Goal: Check status: Check status

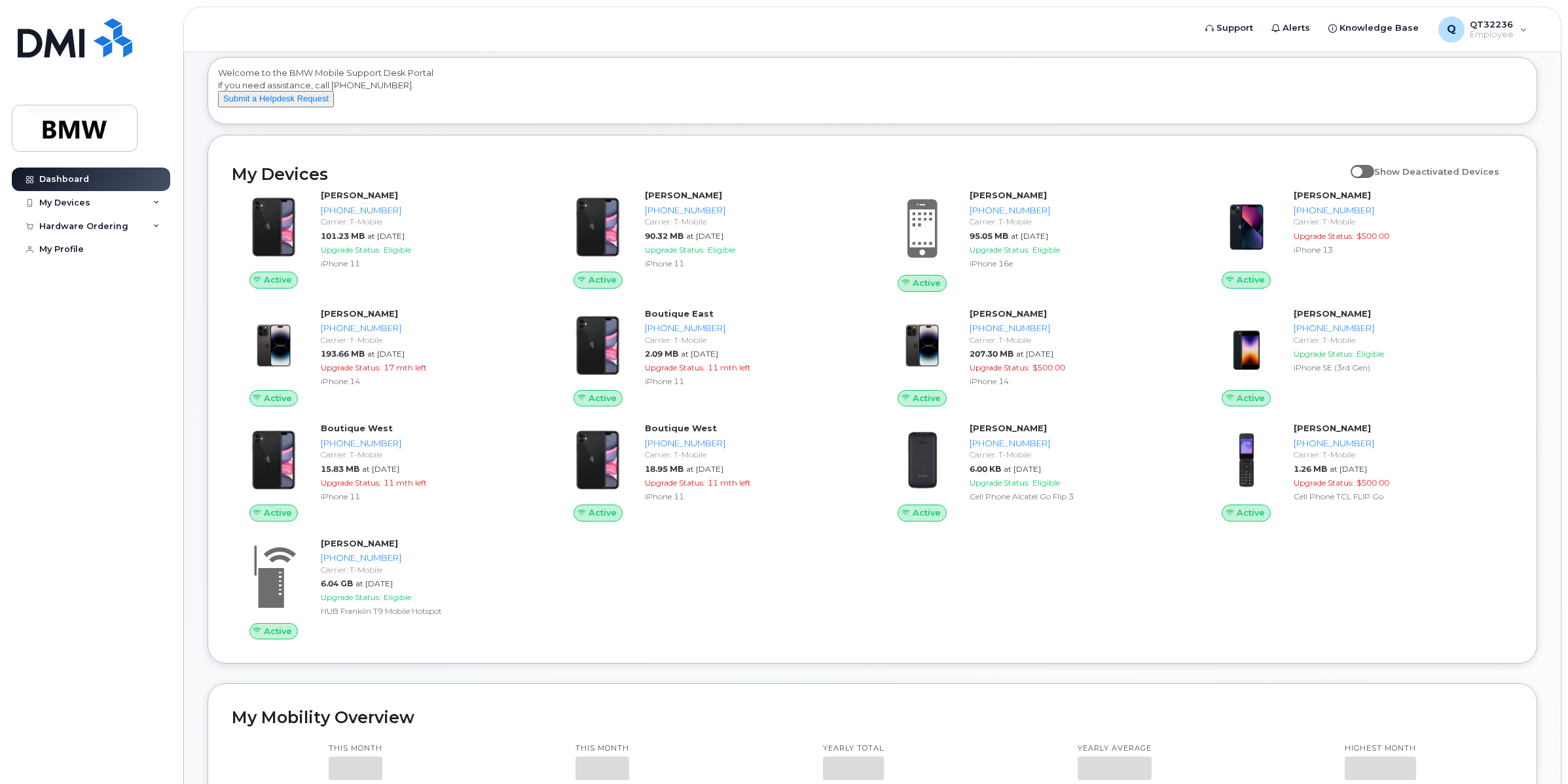
scroll to position [82, 0]
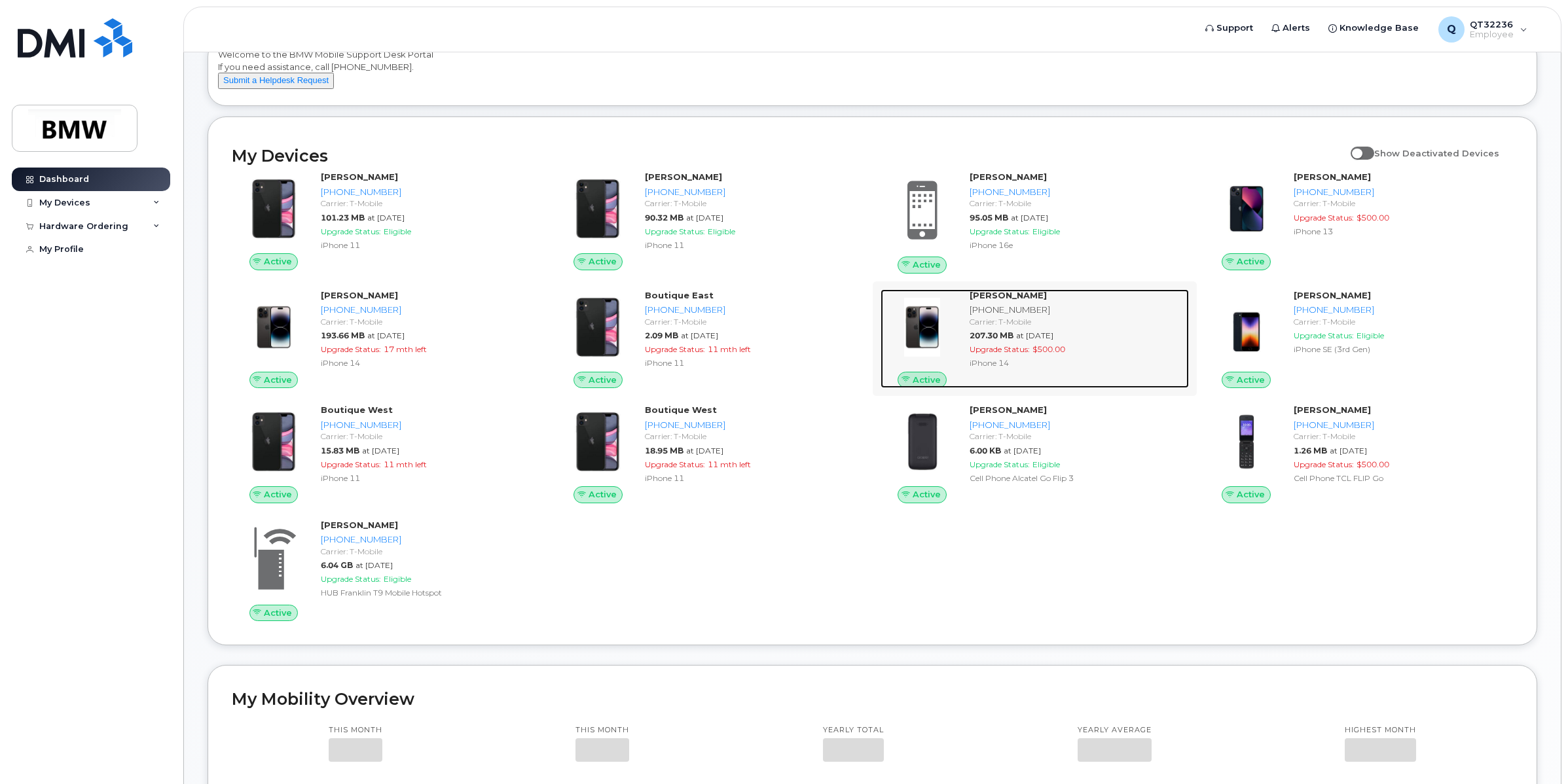
click at [992, 316] on div "[PHONE_NUMBER]" at bounding box center [1077, 310] width 214 height 13
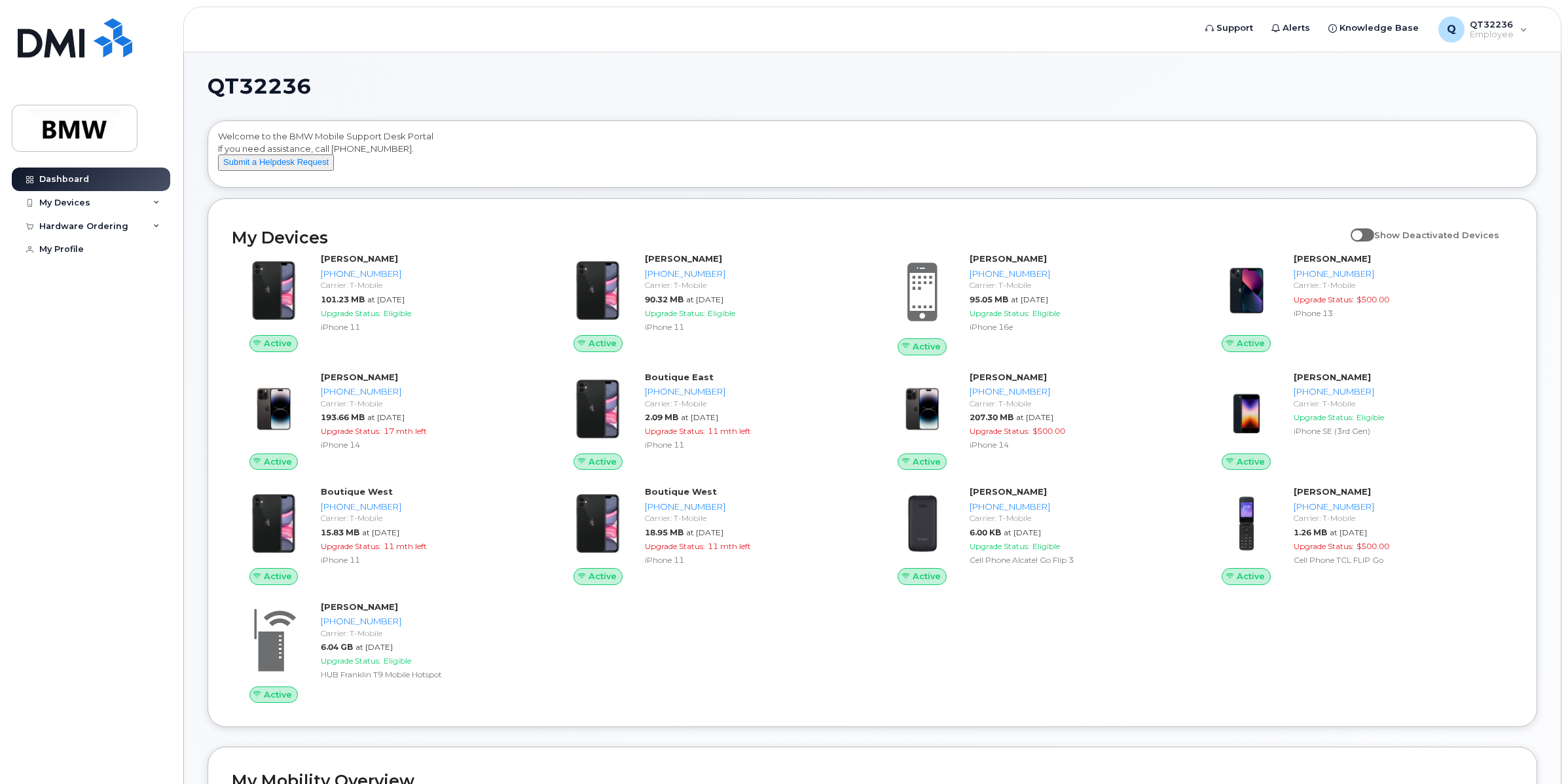
scroll to position [82, 0]
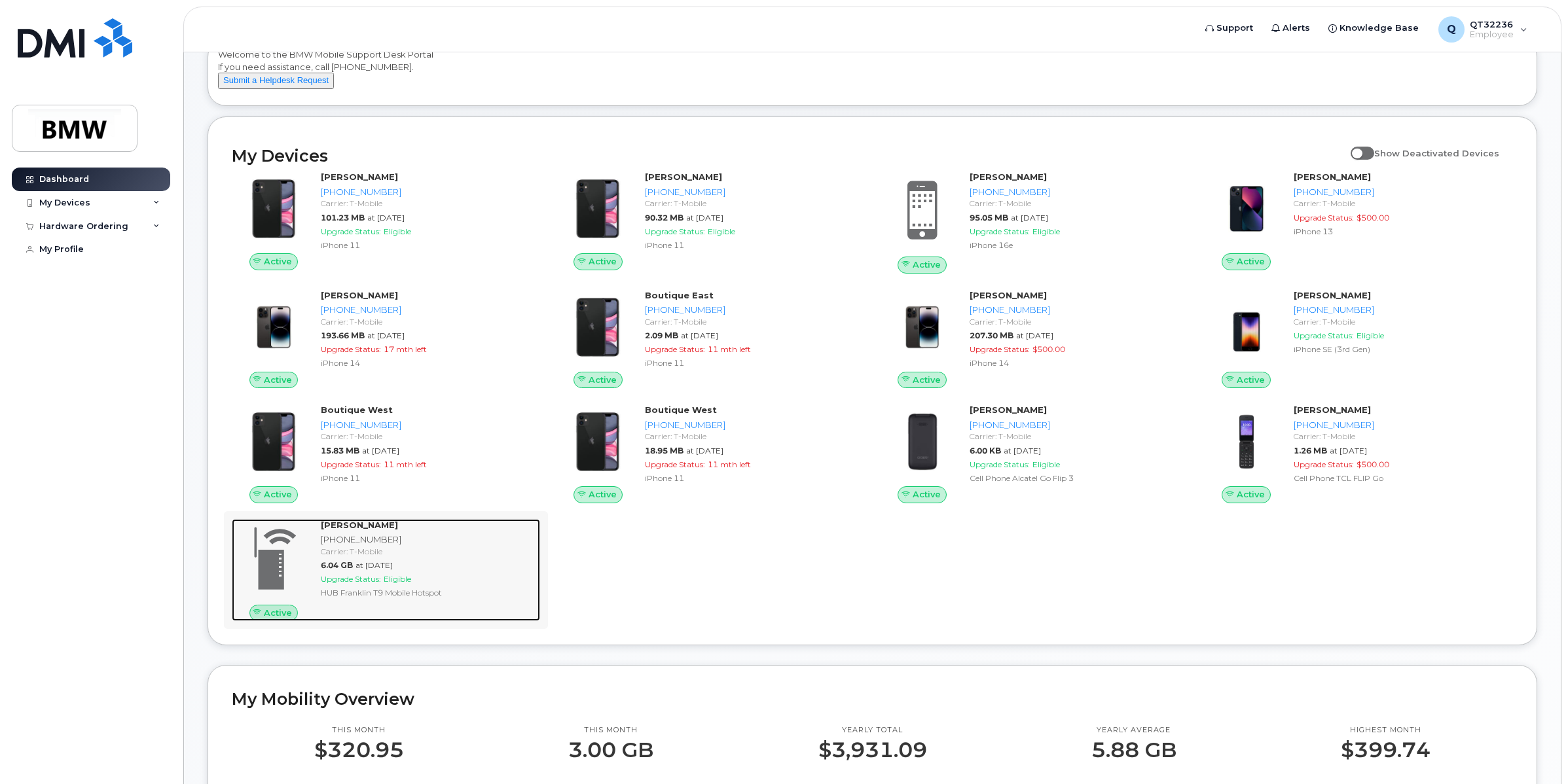
click at [375, 583] on span "Upgrade Status:" at bounding box center [351, 579] width 60 height 10
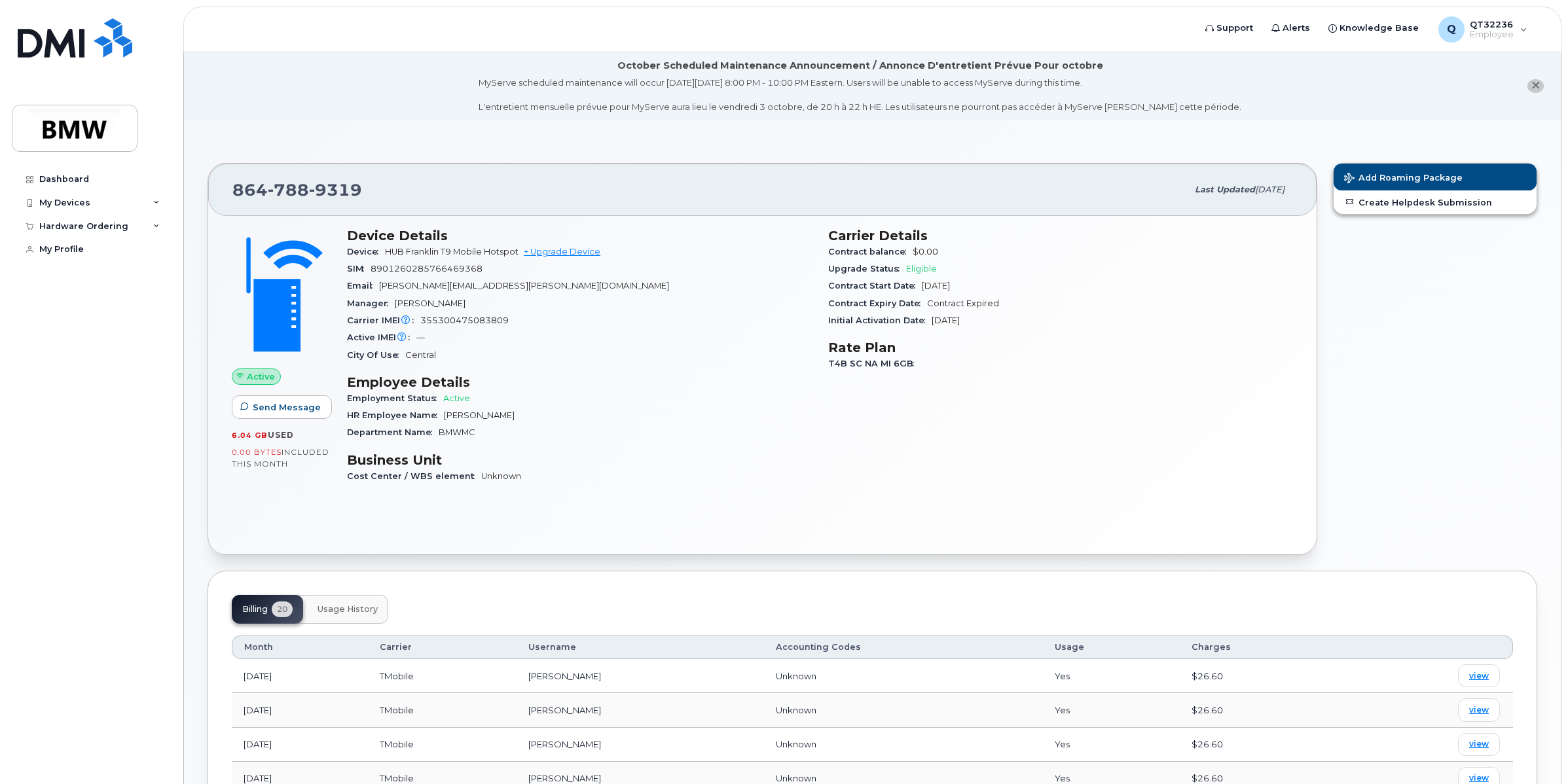
click at [741, 460] on h3 "Business Unit" at bounding box center [580, 460] width 466 height 16
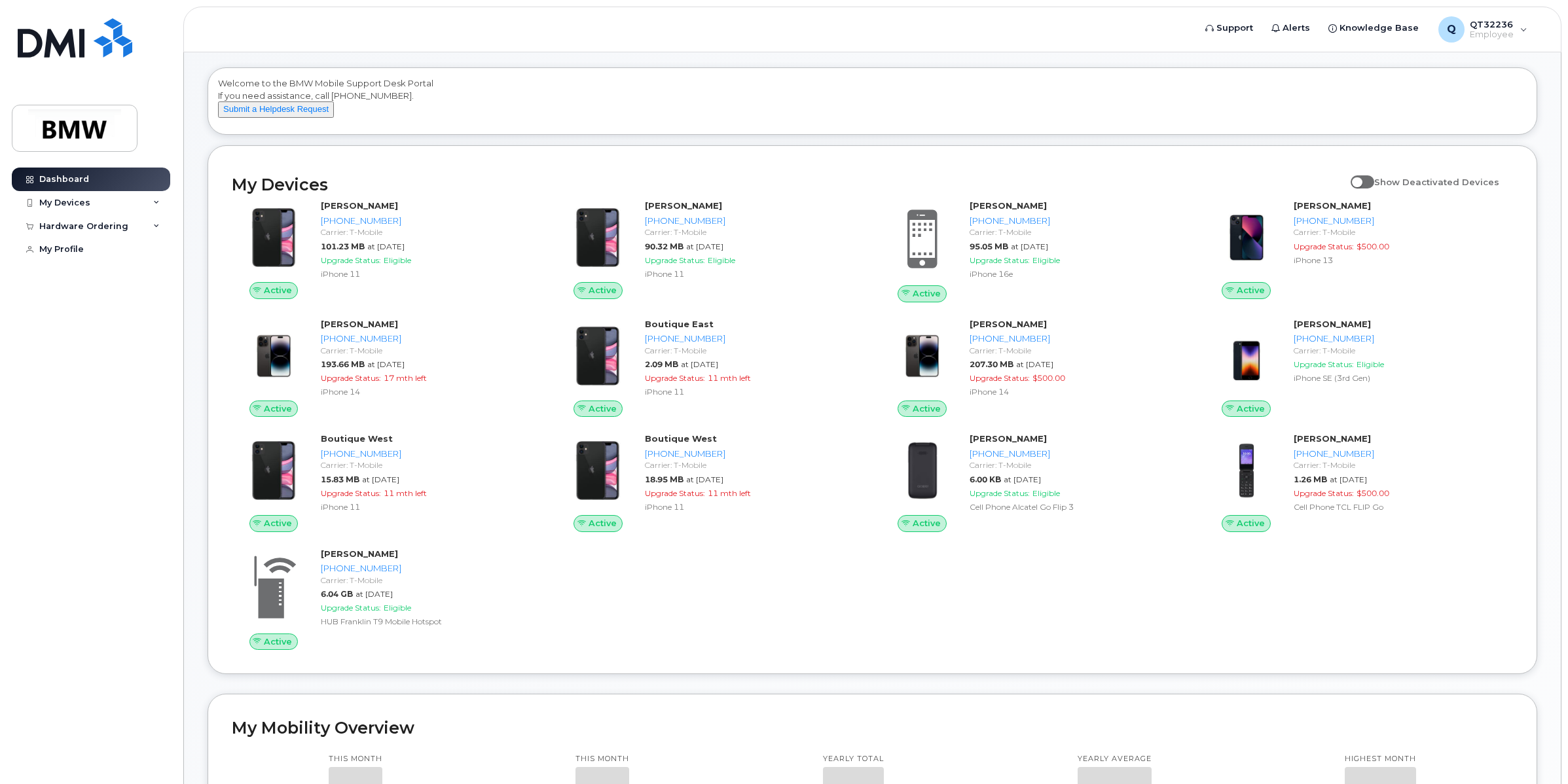
scroll to position [82, 0]
